Goal: Transaction & Acquisition: Book appointment/travel/reservation

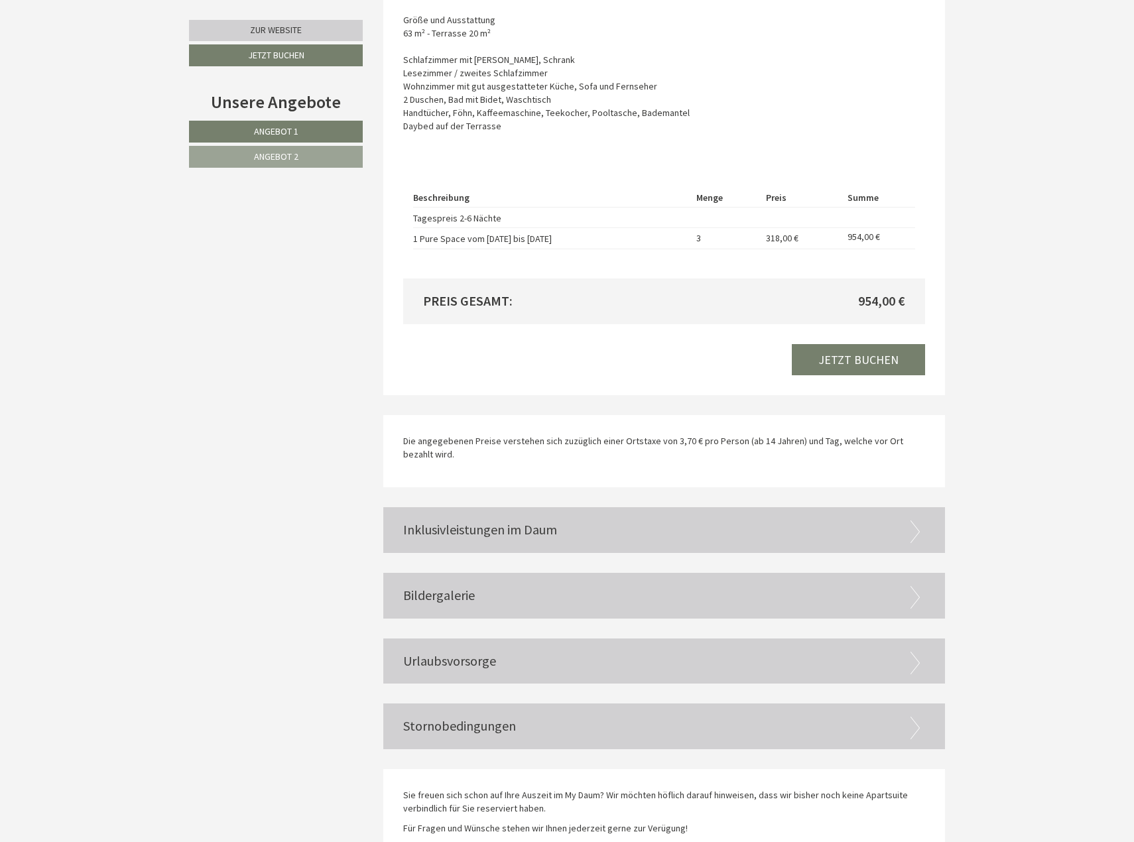
scroll to position [2144, 0]
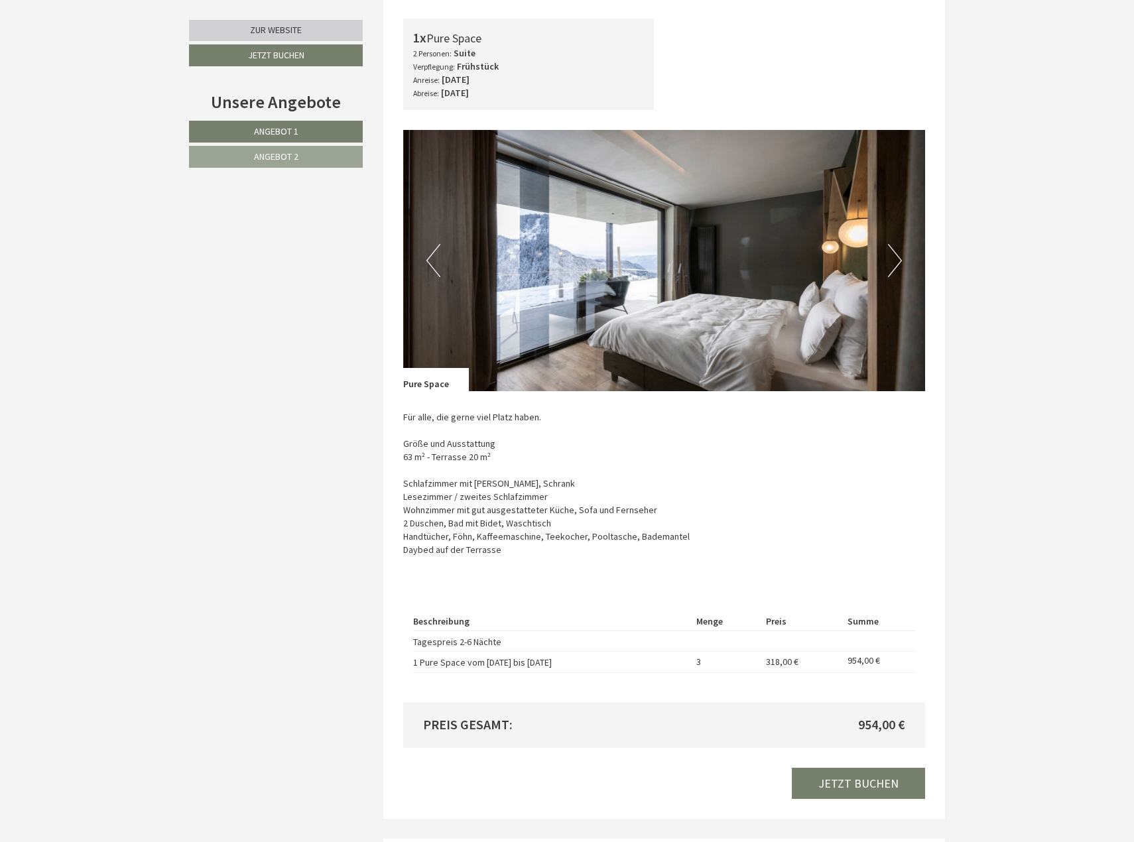
scroll to position [2310, 0]
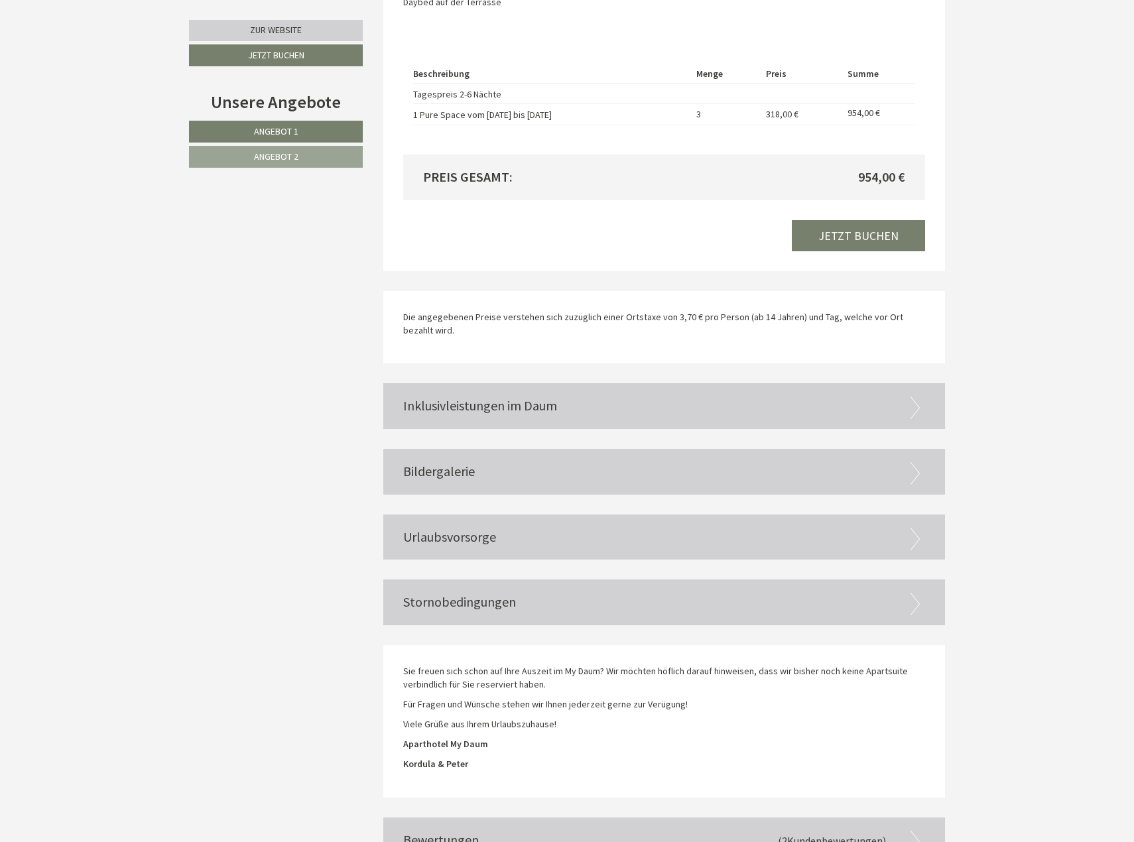
click at [454, 383] on div "Inklusivleistungen im Daum" at bounding box center [664, 406] width 562 height 46
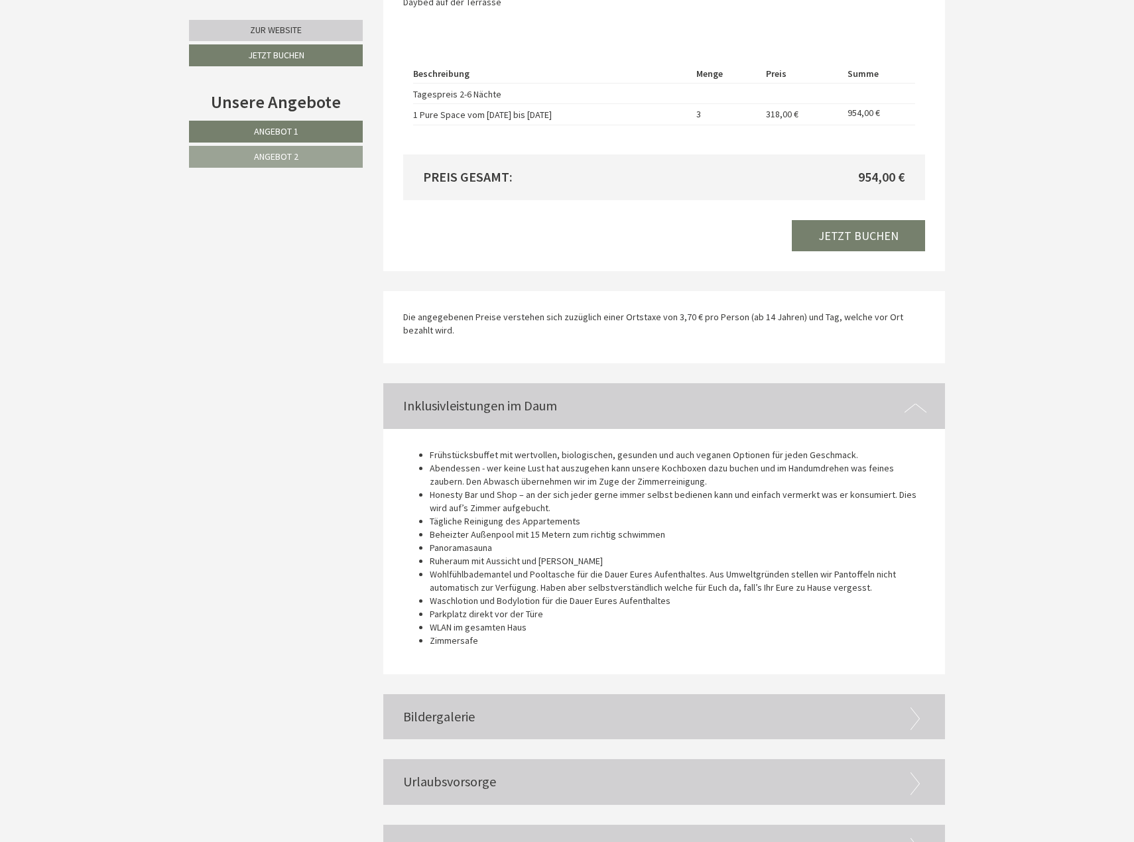
click at [464, 694] on div "Bildergalerie" at bounding box center [664, 717] width 562 height 46
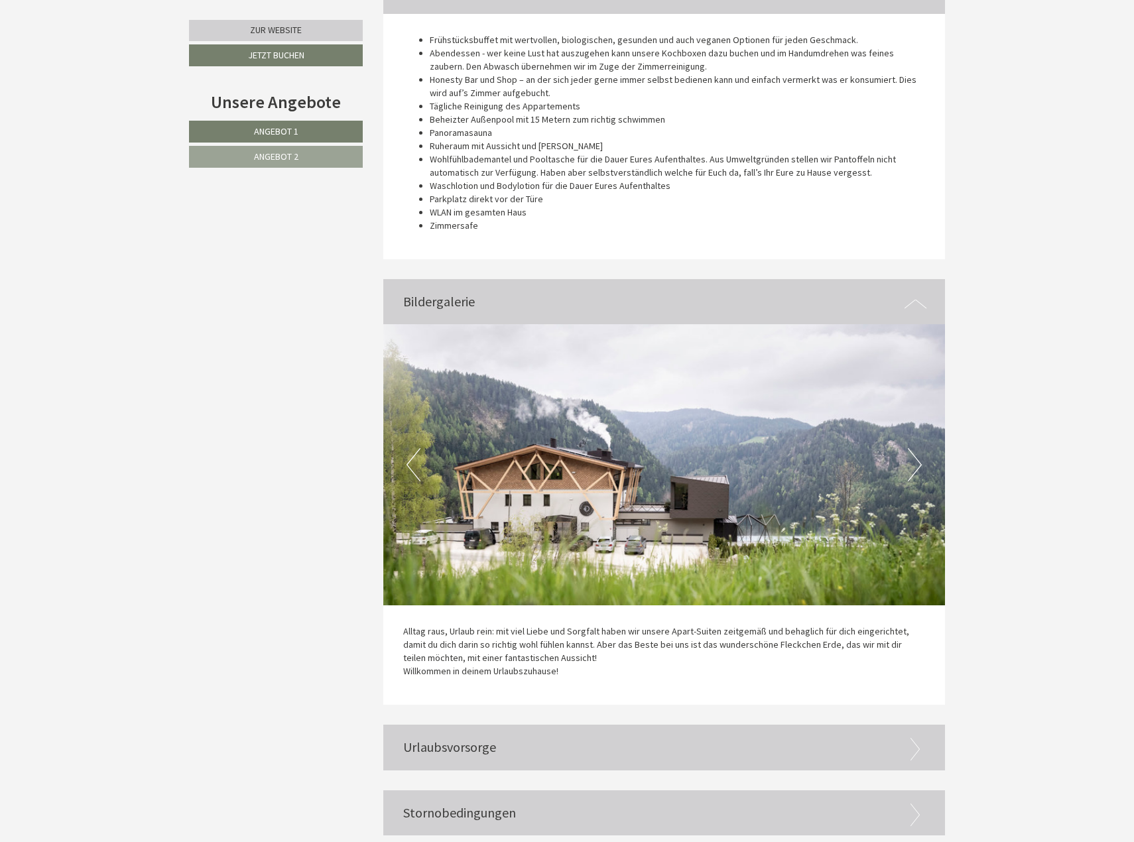
scroll to position [2886, 0]
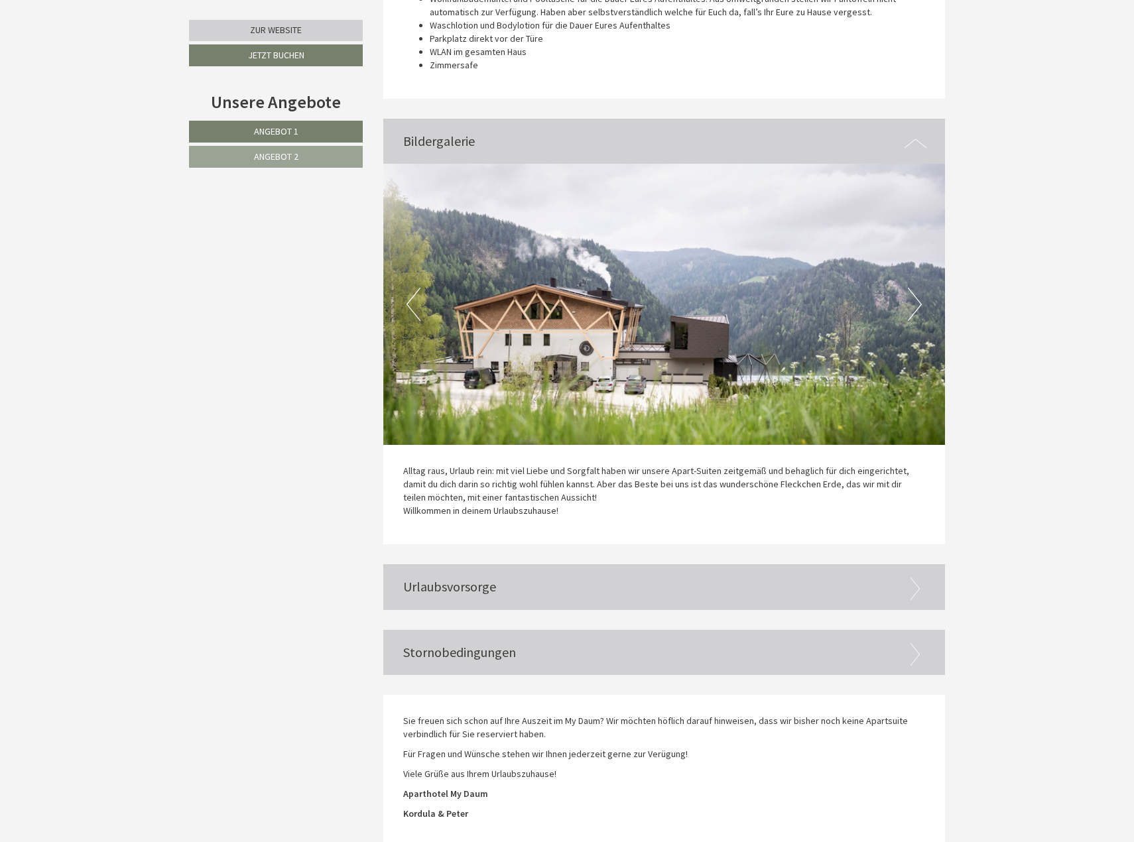
click at [912, 288] on button "Next" at bounding box center [915, 304] width 14 height 33
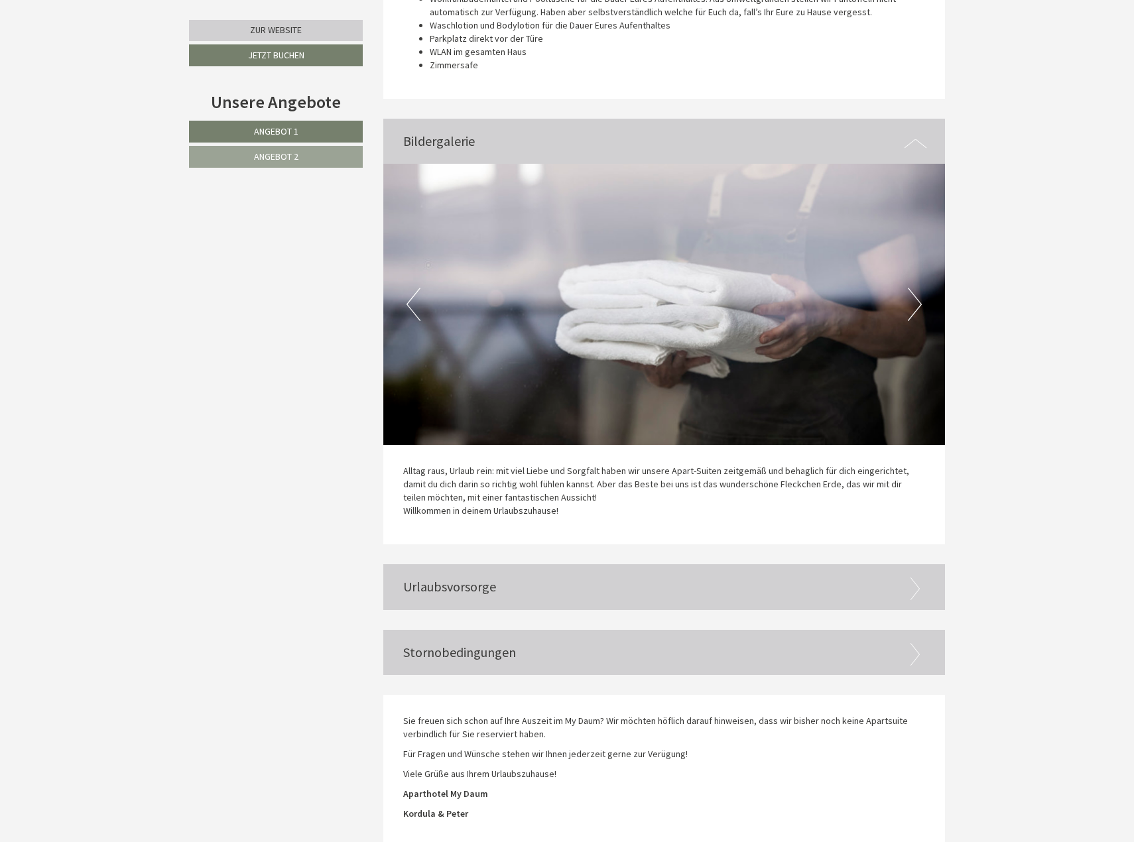
click at [912, 288] on button "Next" at bounding box center [915, 304] width 14 height 33
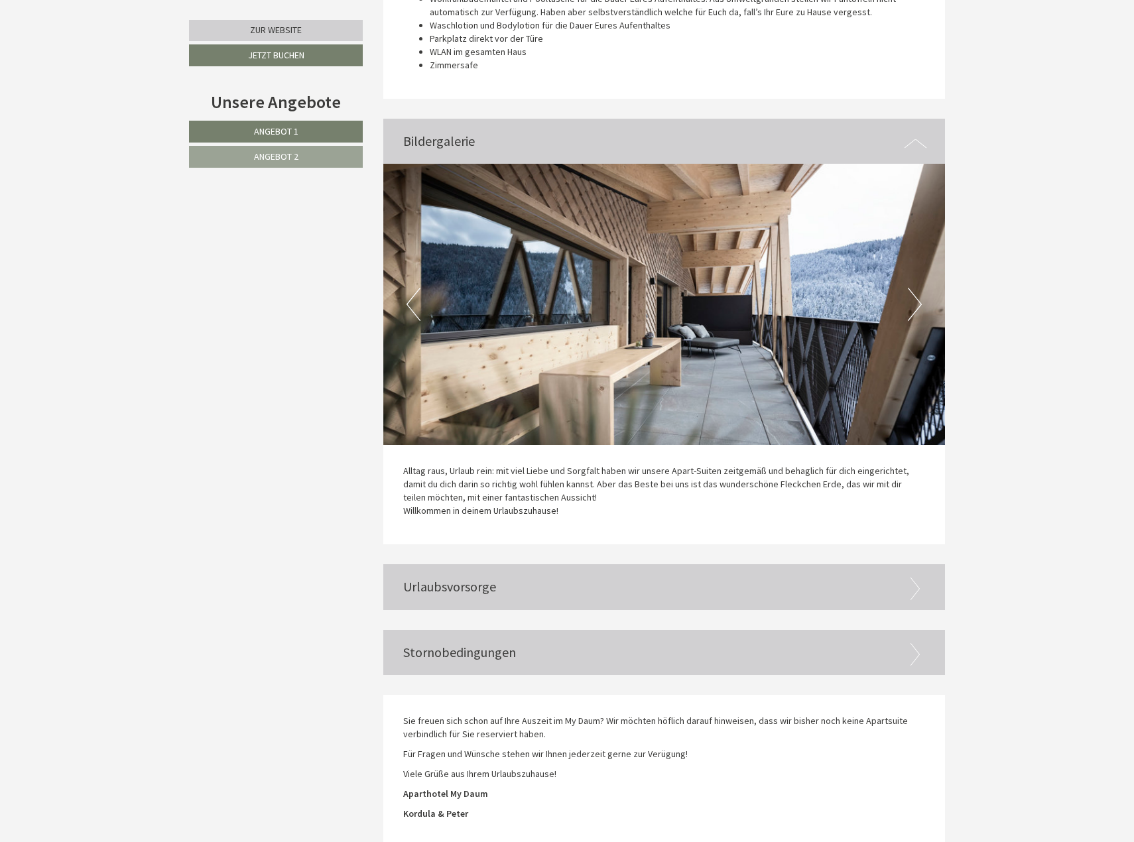
click at [912, 288] on button "Next" at bounding box center [915, 304] width 14 height 33
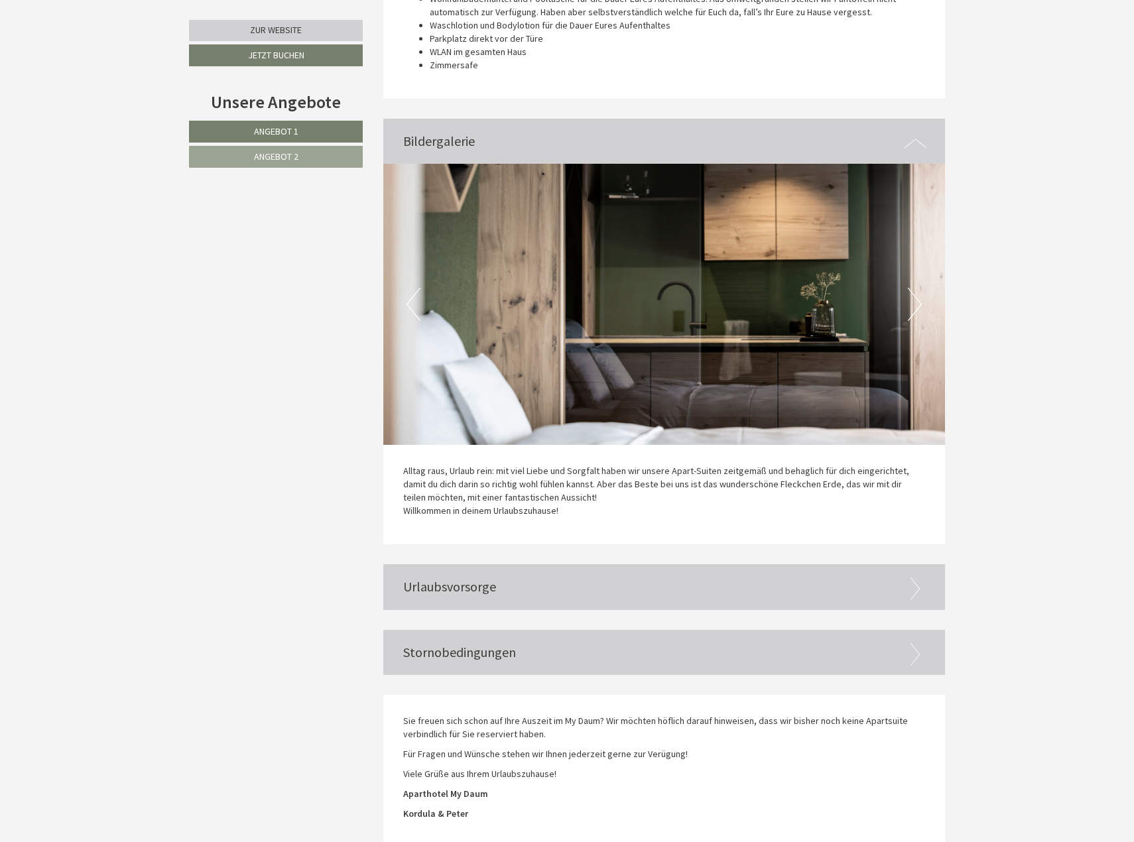
click at [912, 288] on button "Next" at bounding box center [915, 304] width 14 height 33
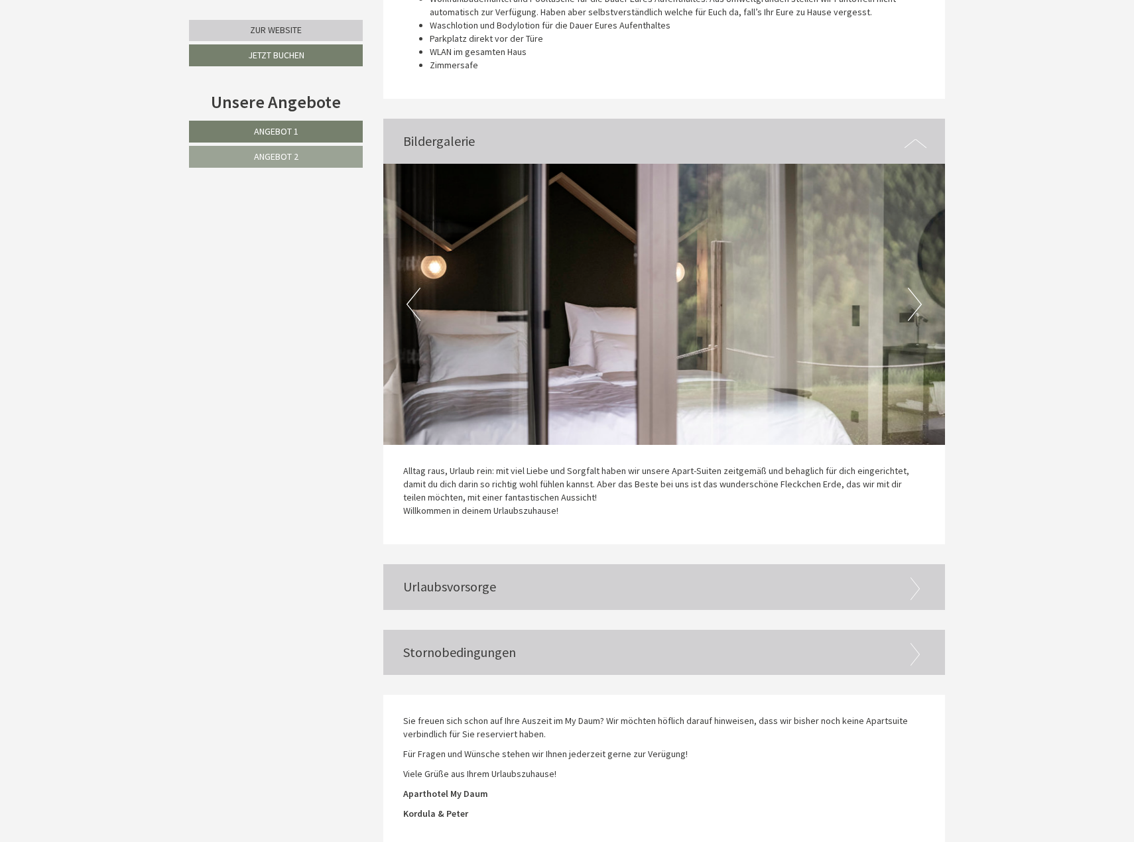
click at [912, 288] on button "Next" at bounding box center [915, 304] width 14 height 33
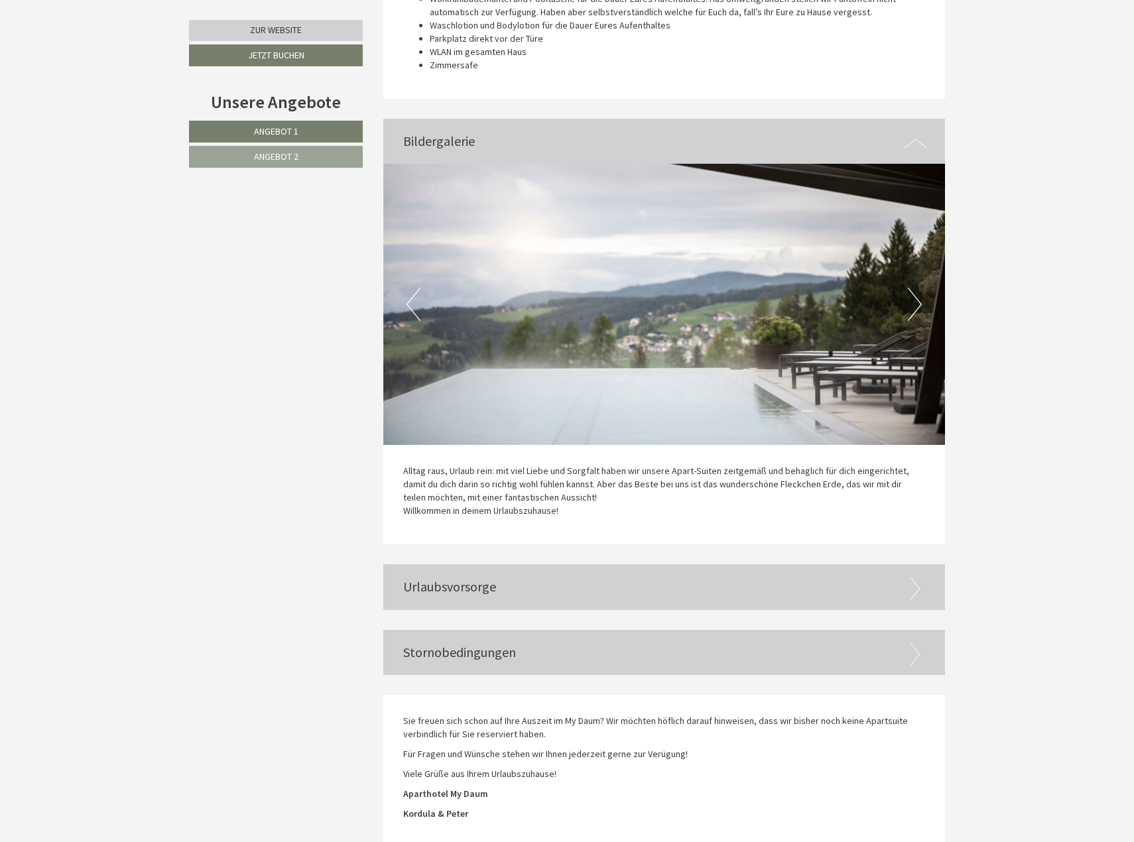
click at [912, 288] on button "Next" at bounding box center [915, 304] width 14 height 33
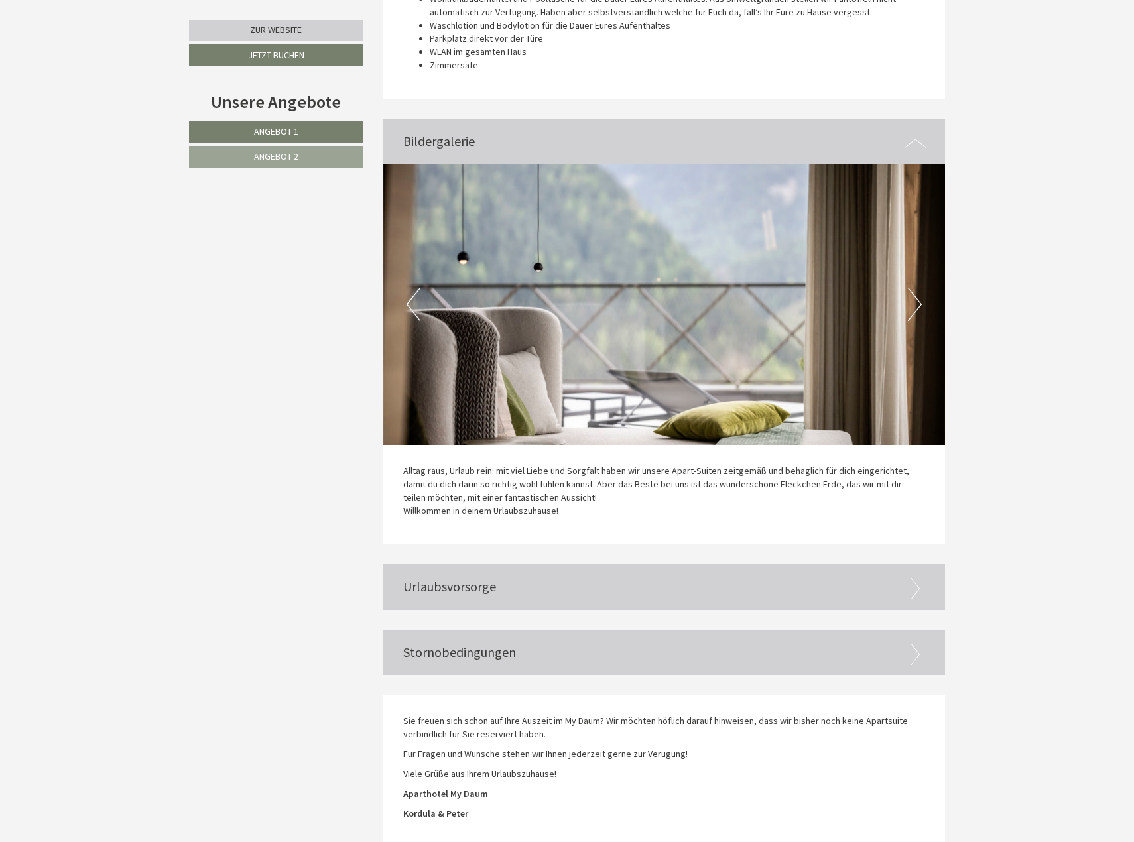
click at [912, 288] on button "Next" at bounding box center [915, 304] width 14 height 33
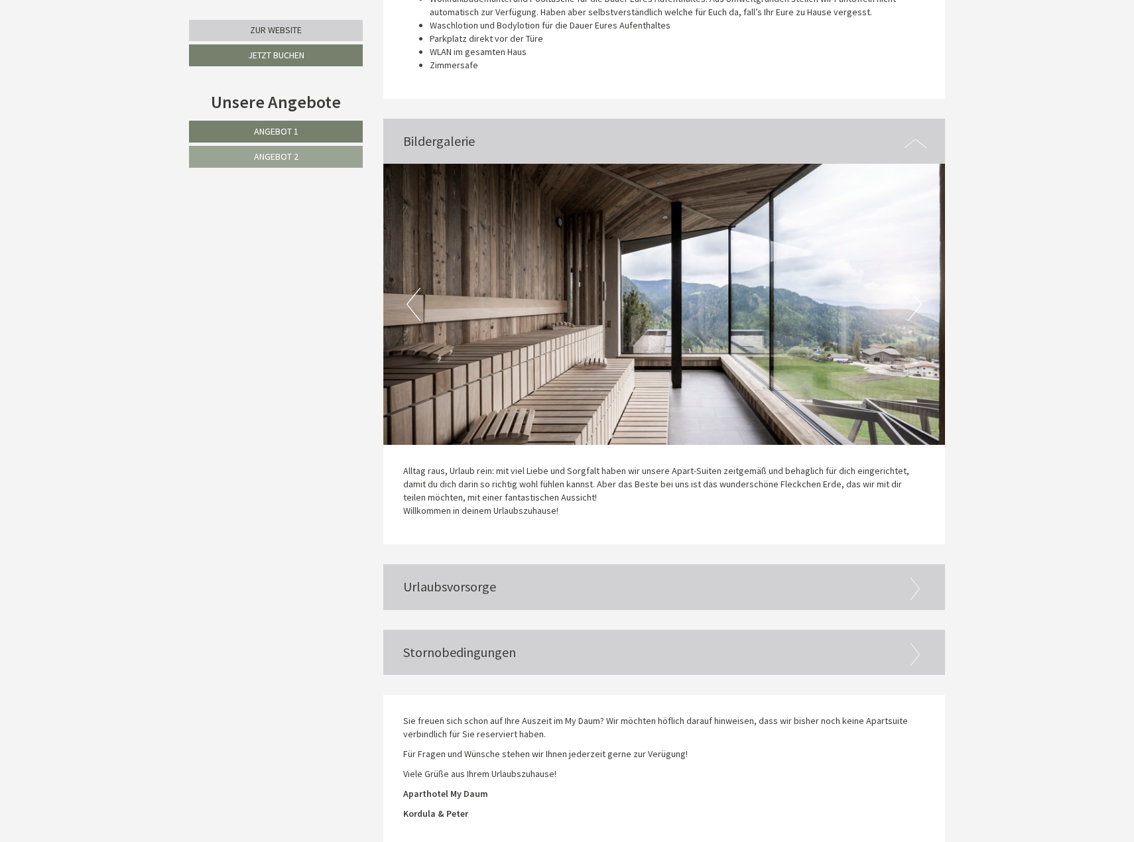
click at [912, 288] on button "Next" at bounding box center [915, 304] width 14 height 33
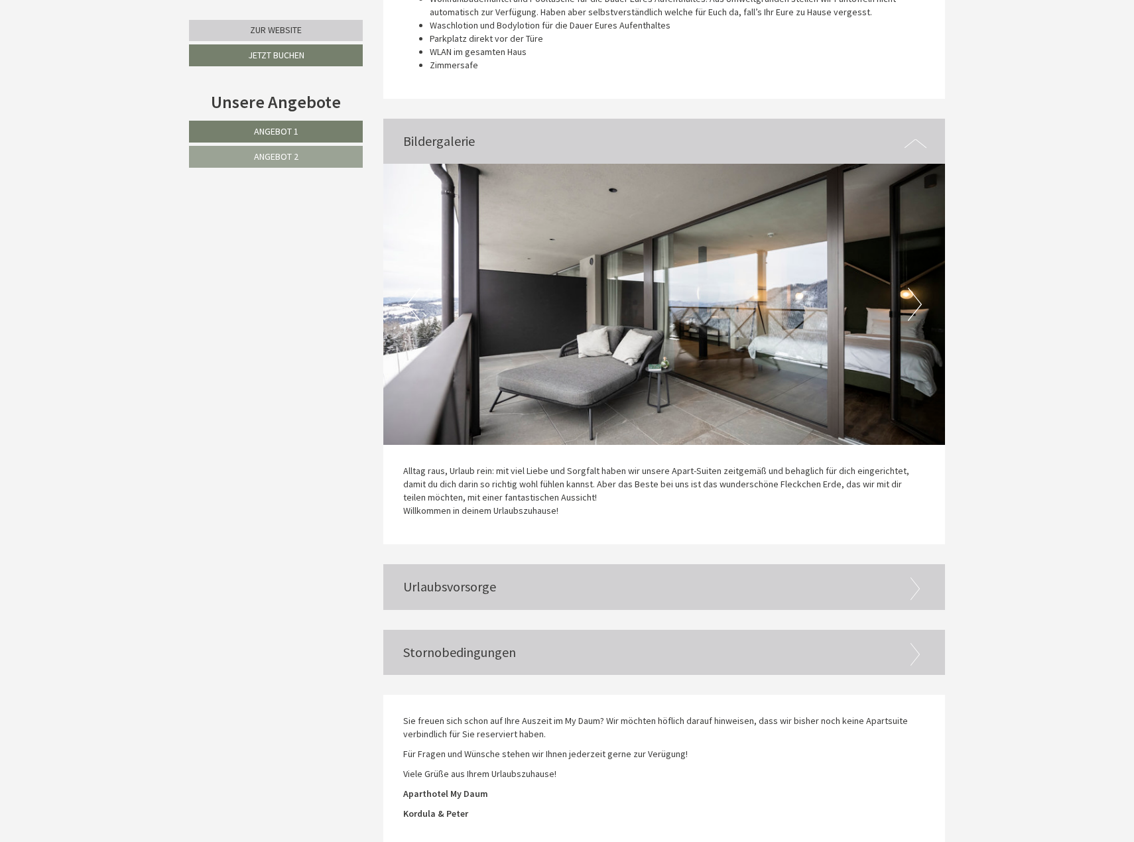
click at [912, 288] on button "Next" at bounding box center [915, 304] width 14 height 33
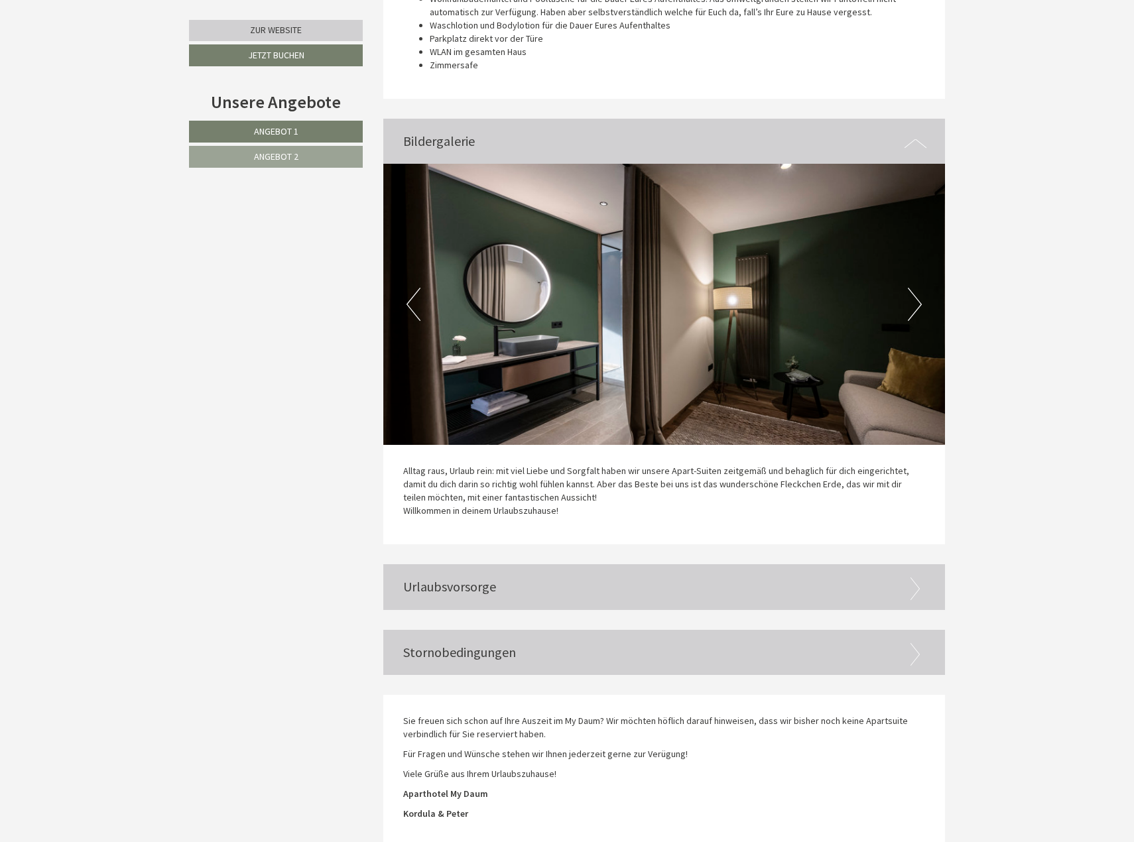
click at [912, 288] on button "Next" at bounding box center [915, 304] width 14 height 33
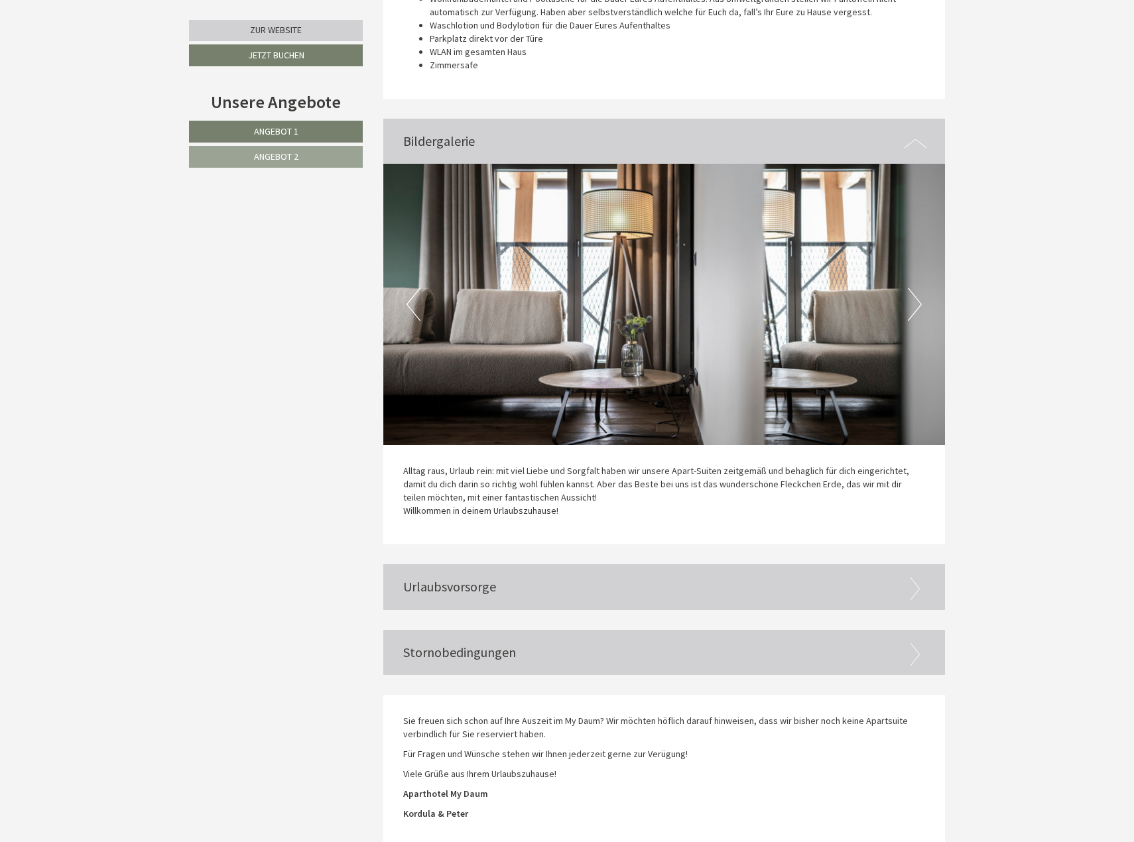
click at [912, 288] on button "Next" at bounding box center [915, 304] width 14 height 33
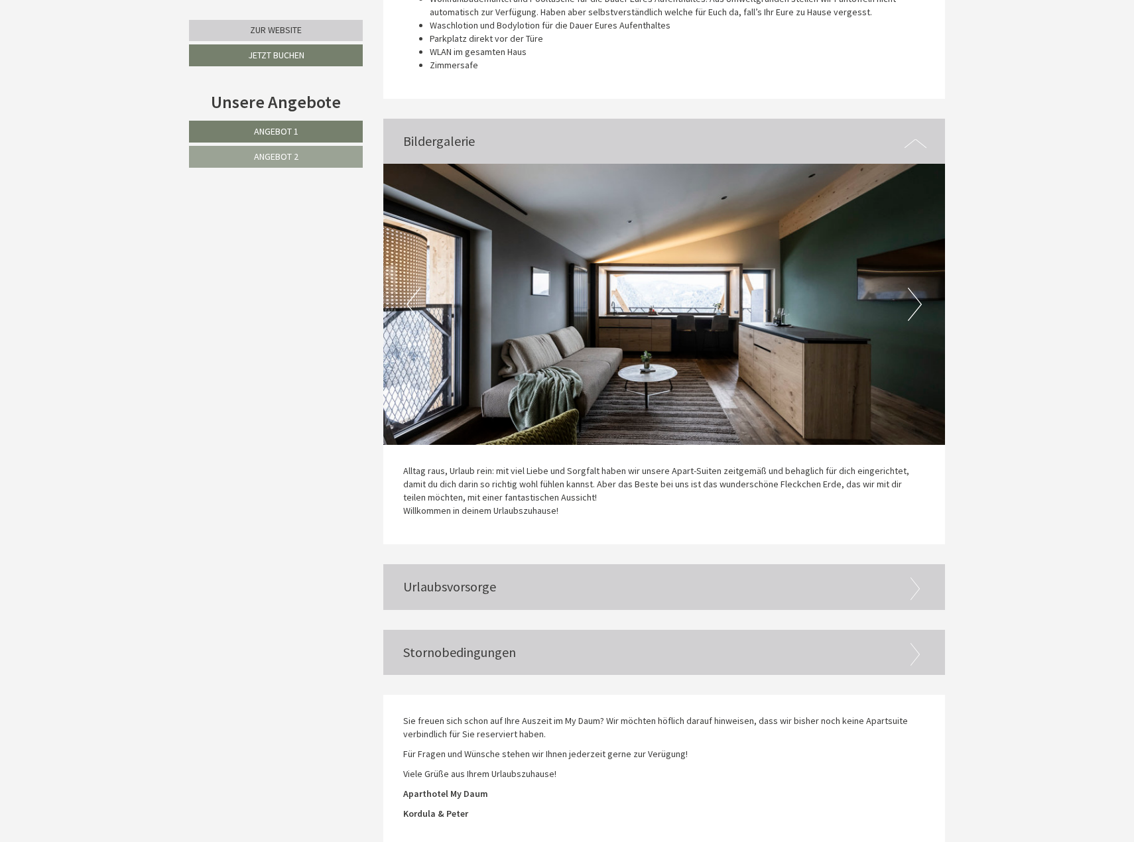
click at [912, 288] on button "Next" at bounding box center [915, 304] width 14 height 33
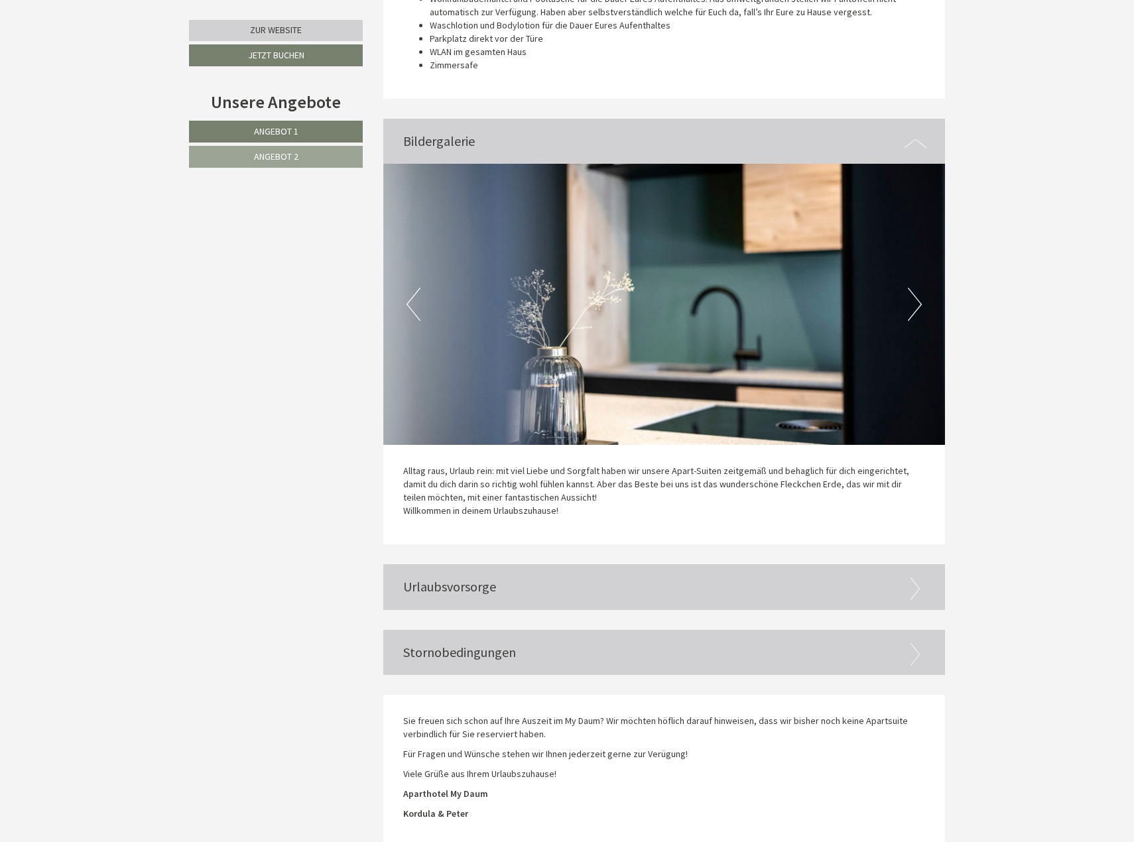
click at [912, 288] on button "Next" at bounding box center [915, 304] width 14 height 33
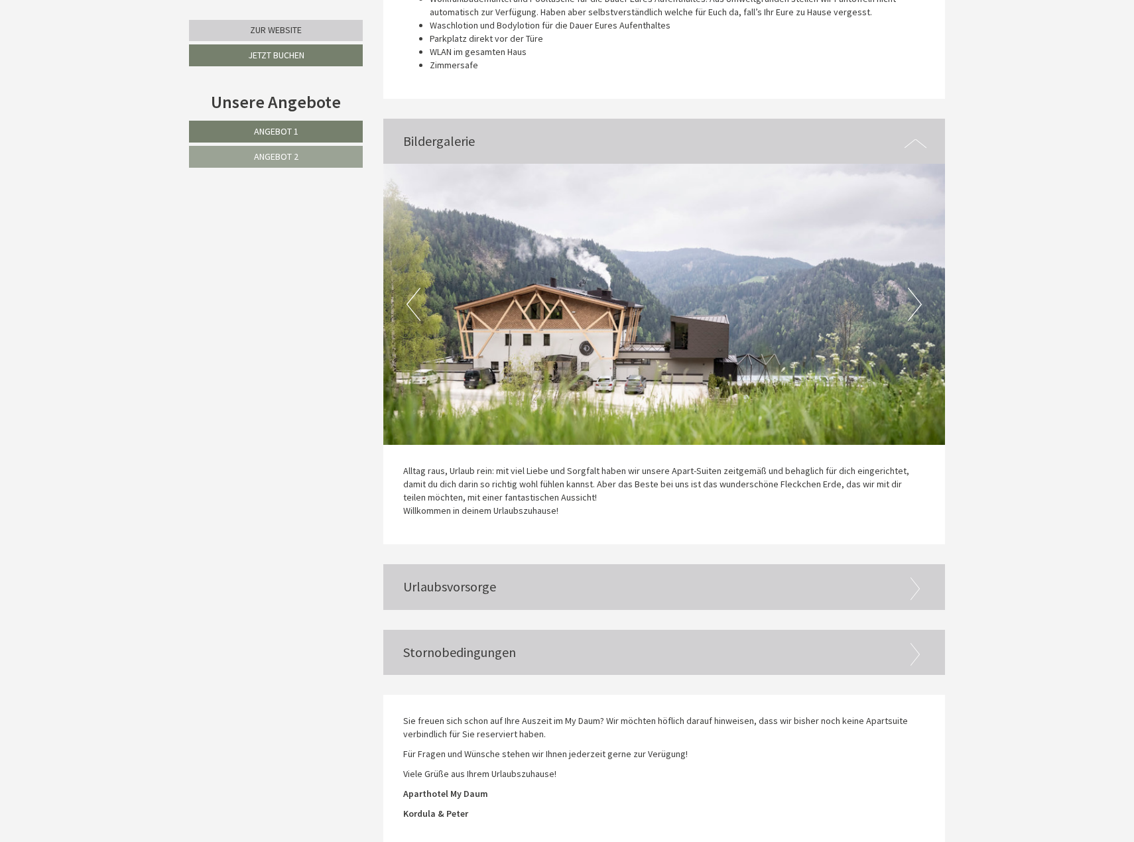
click at [912, 288] on button "Next" at bounding box center [915, 304] width 14 height 33
click at [549, 564] on div "Urlaubsvorsorge" at bounding box center [664, 587] width 562 height 46
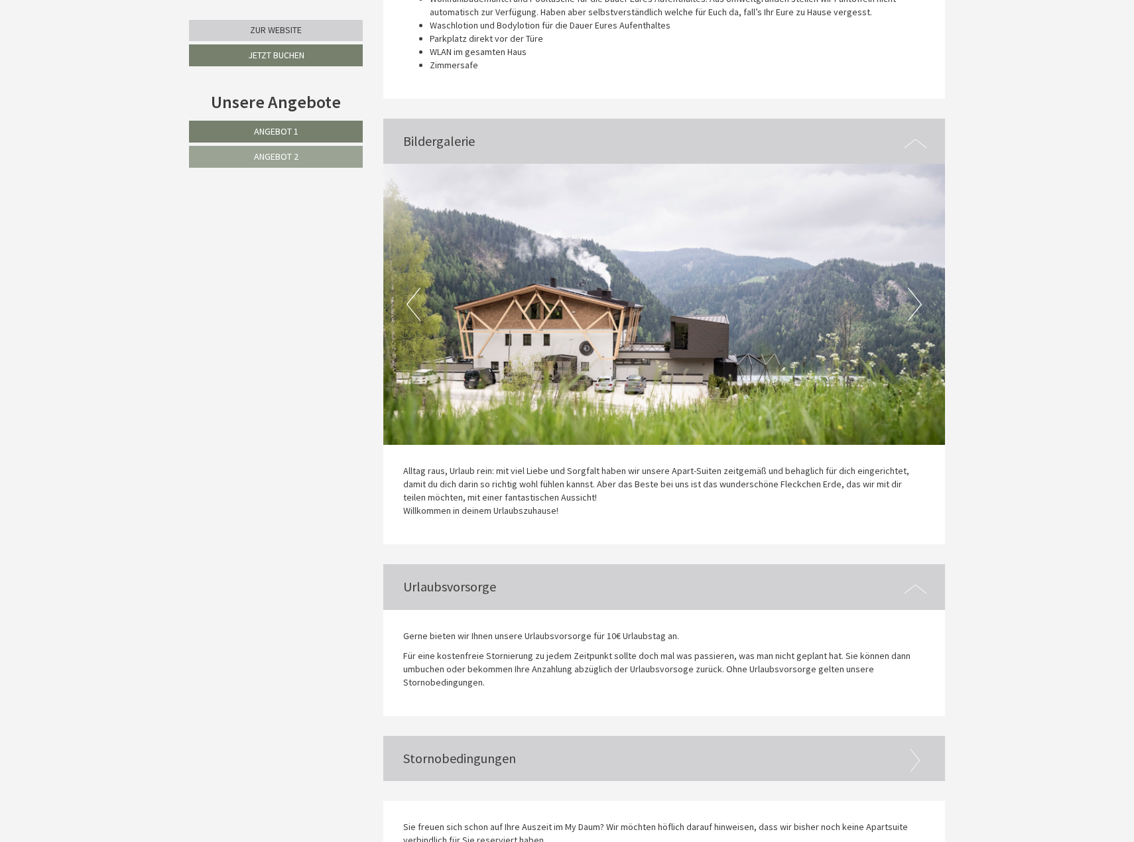
scroll to position [3162, 0]
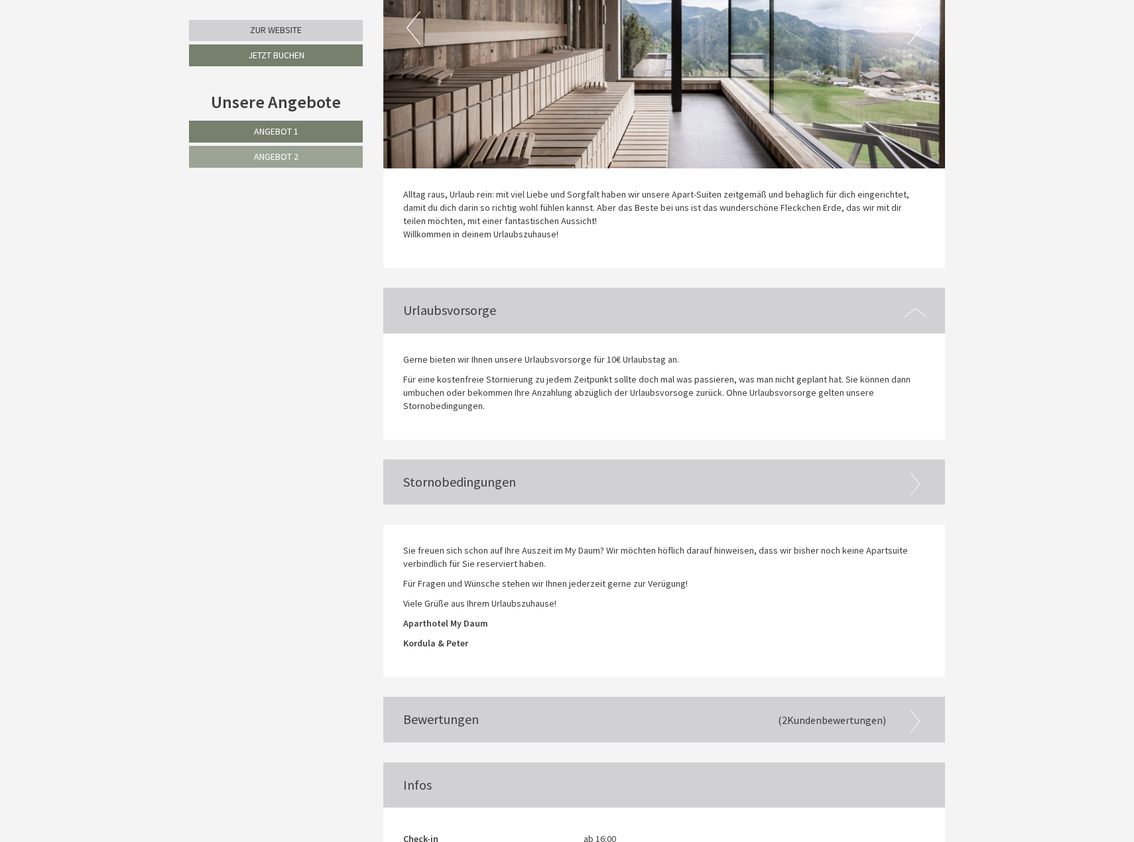
click at [741, 697] on div "Bewertungen (2 Kundenbewertungen )" at bounding box center [664, 720] width 562 height 46
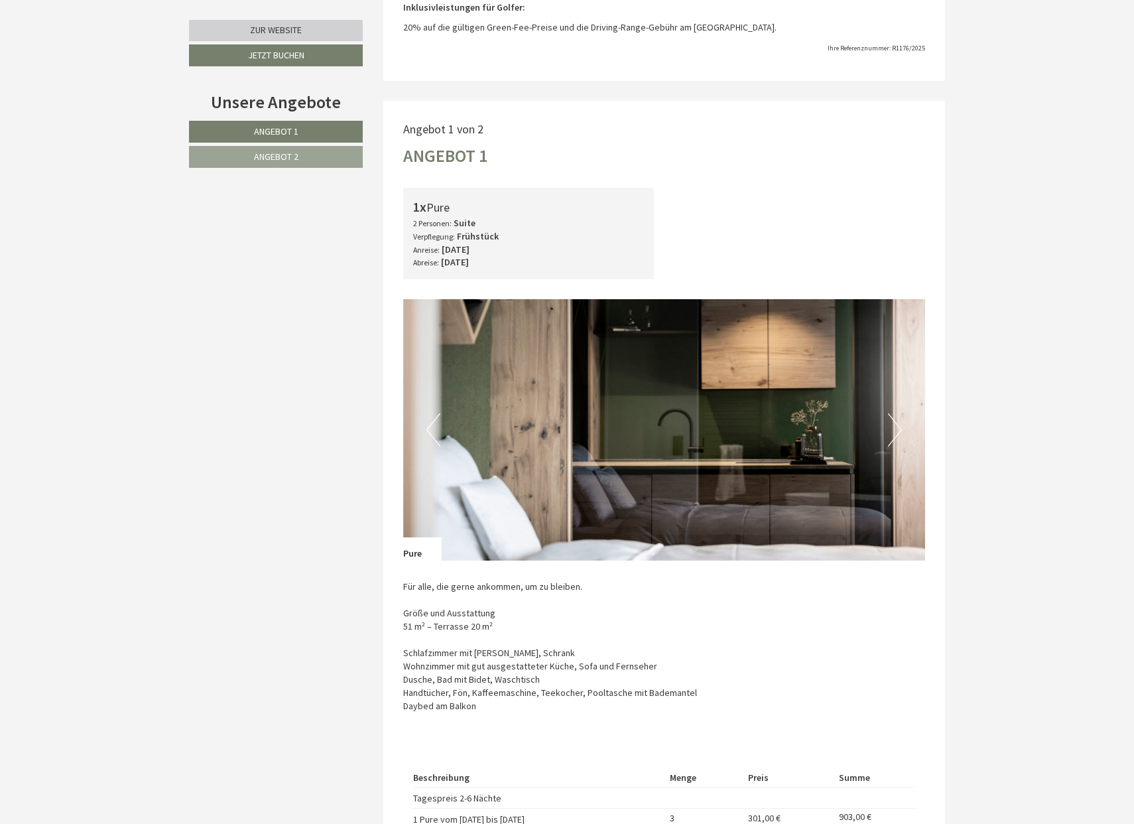
scroll to position [281, 0]
